Goal: Transaction & Acquisition: Purchase product/service

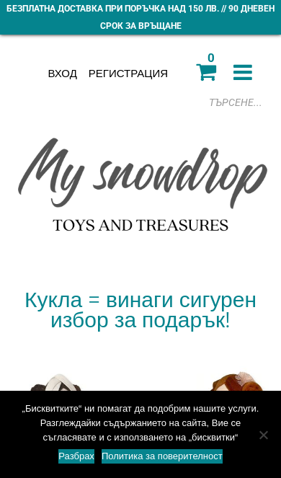
click at [248, 62] on icon at bounding box center [242, 72] width 19 height 22
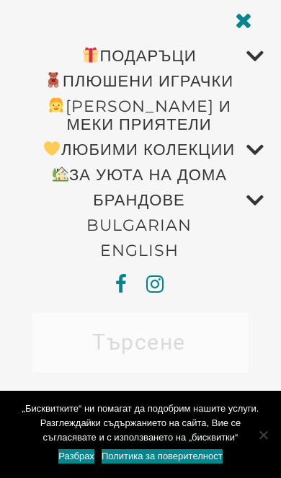
click at [208, 84] on link "ПЛЮШЕНИ ИГРАЧКИ" at bounding box center [138, 80] width 249 height 25
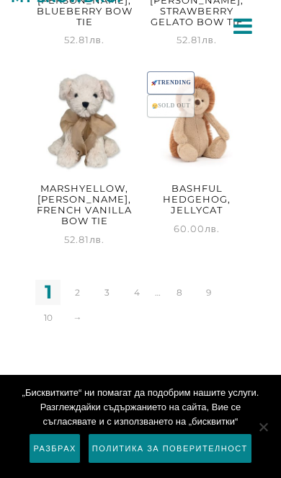
scroll to position [2835, 0]
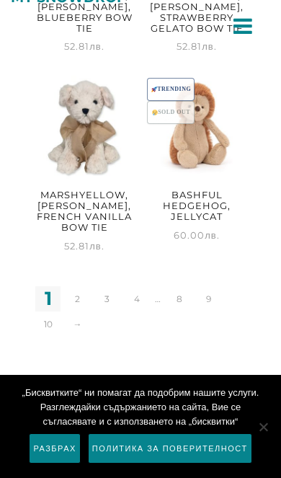
click at [80, 310] on link "2" at bounding box center [77, 298] width 25 height 25
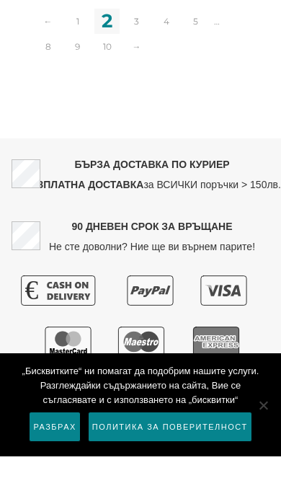
scroll to position [2909, 0]
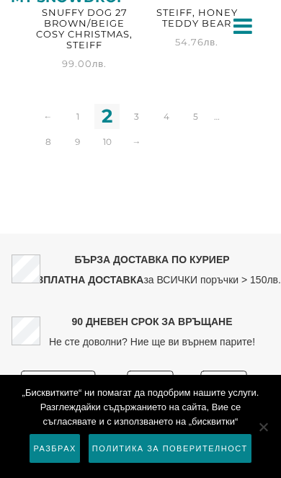
click at [140, 129] on link "3" at bounding box center [136, 116] width 25 height 25
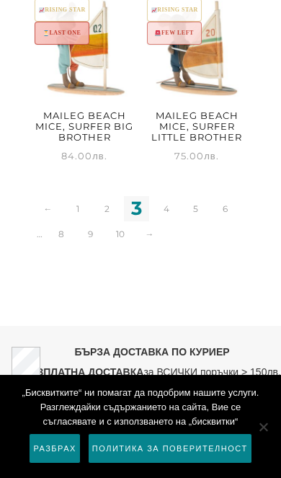
scroll to position [2860, 0]
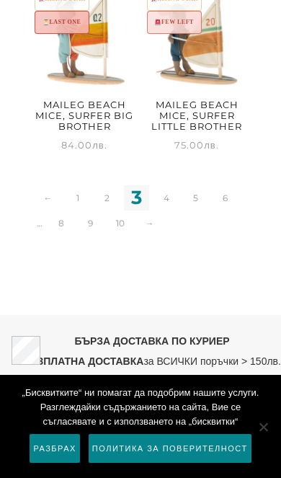
click at [167, 199] on link "4" at bounding box center [165, 197] width 25 height 25
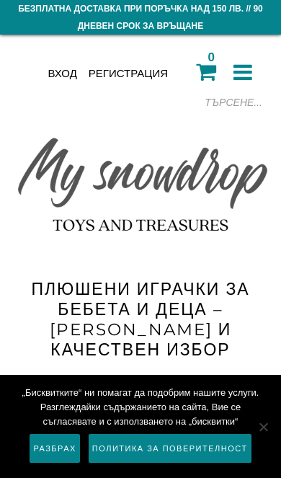
click at [228, 95] on div at bounding box center [162, 102] width 216 height 22
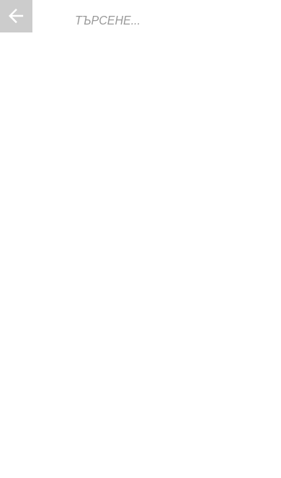
scroll to position [0, 4]
type input "Jelly cat"
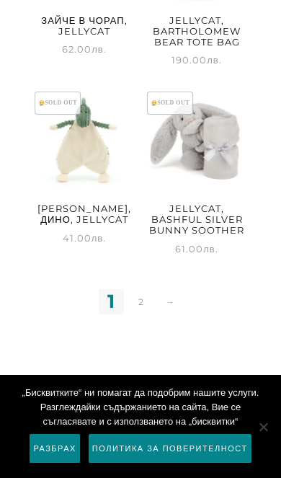
scroll to position [2007, 0]
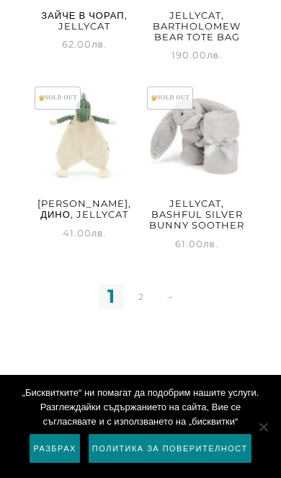
click at [146, 309] on link "2" at bounding box center [140, 296] width 25 height 25
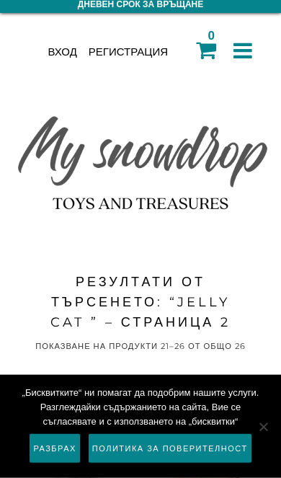
scroll to position [17, 0]
